Goal: Information Seeking & Learning: Learn about a topic

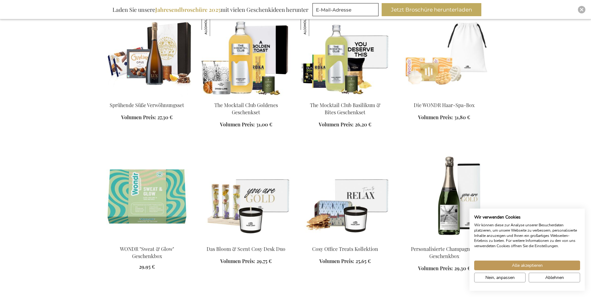
scroll to position [560, 0]
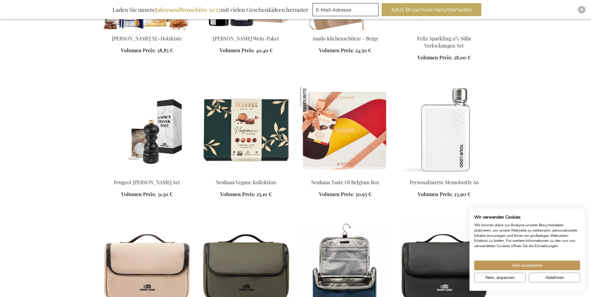
scroll to position [996, 0]
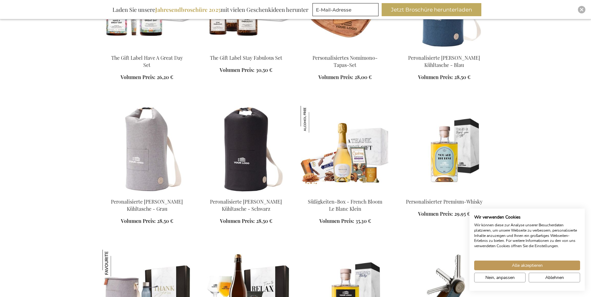
scroll to position [1495, 0]
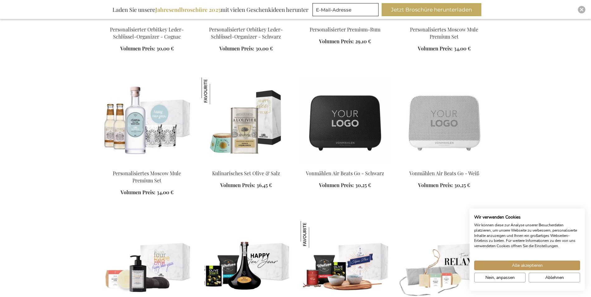
scroll to position [1899, 0]
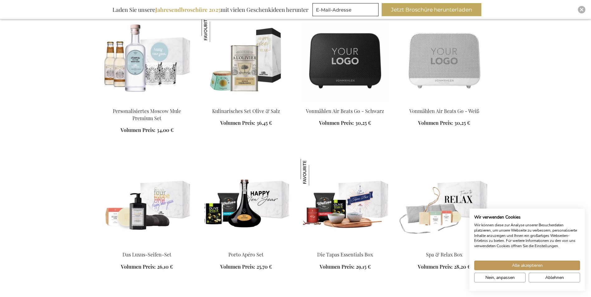
scroll to position [1930, 0]
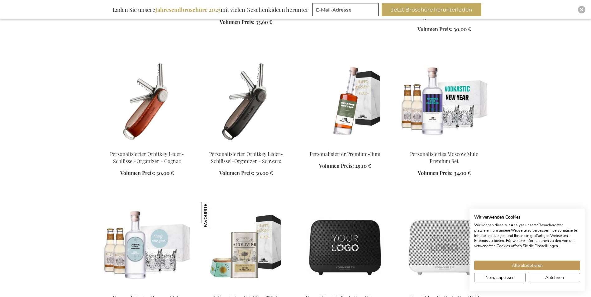
scroll to position [1588, 0]
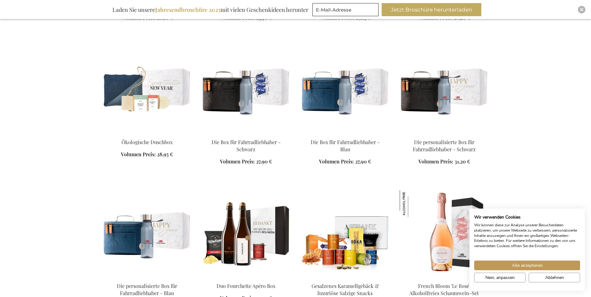
scroll to position [2211, 0]
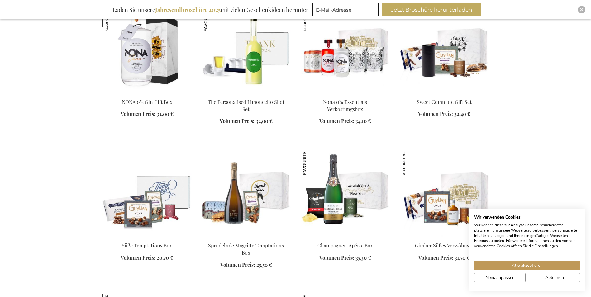
scroll to position [2896, 0]
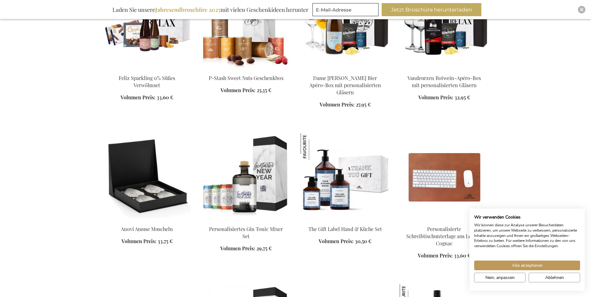
scroll to position [3207, 0]
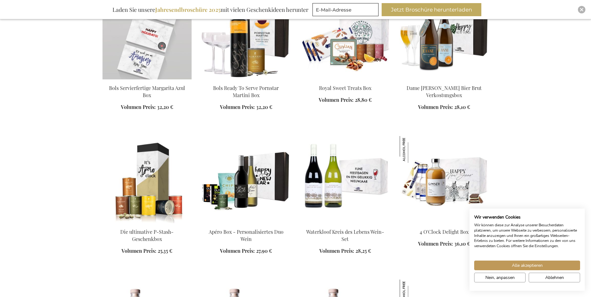
scroll to position [3487, 0]
